Goal: Navigation & Orientation: Find specific page/section

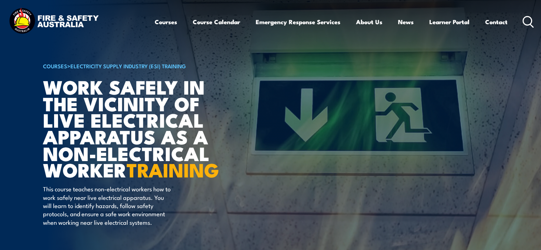
click at [68, 26] on img at bounding box center [53, 21] width 93 height 31
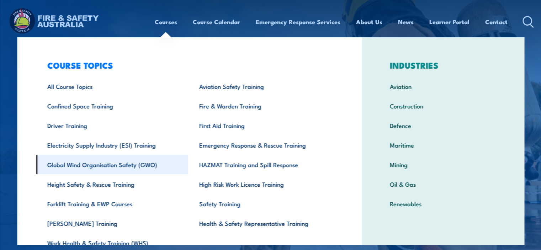
scroll to position [34, 0]
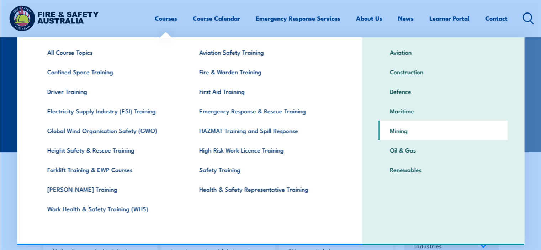
scroll to position [142, 0]
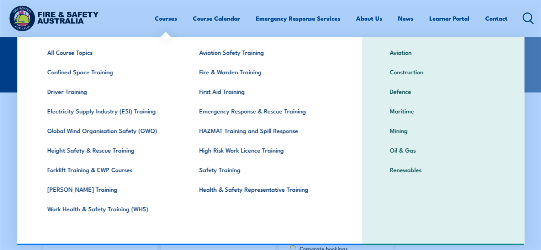
click at [518, 151] on div "INDUSTRIES Aviation Construction Defence Maritime Mining Oil & Gas Renewables" at bounding box center [443, 124] width 162 height 242
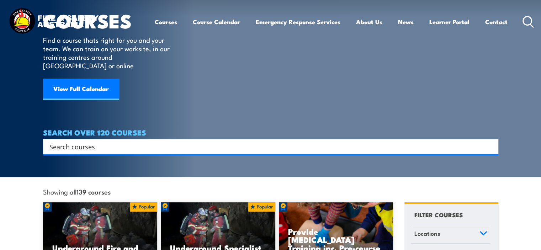
scroll to position [0, 0]
